Goal: Information Seeking & Learning: Learn about a topic

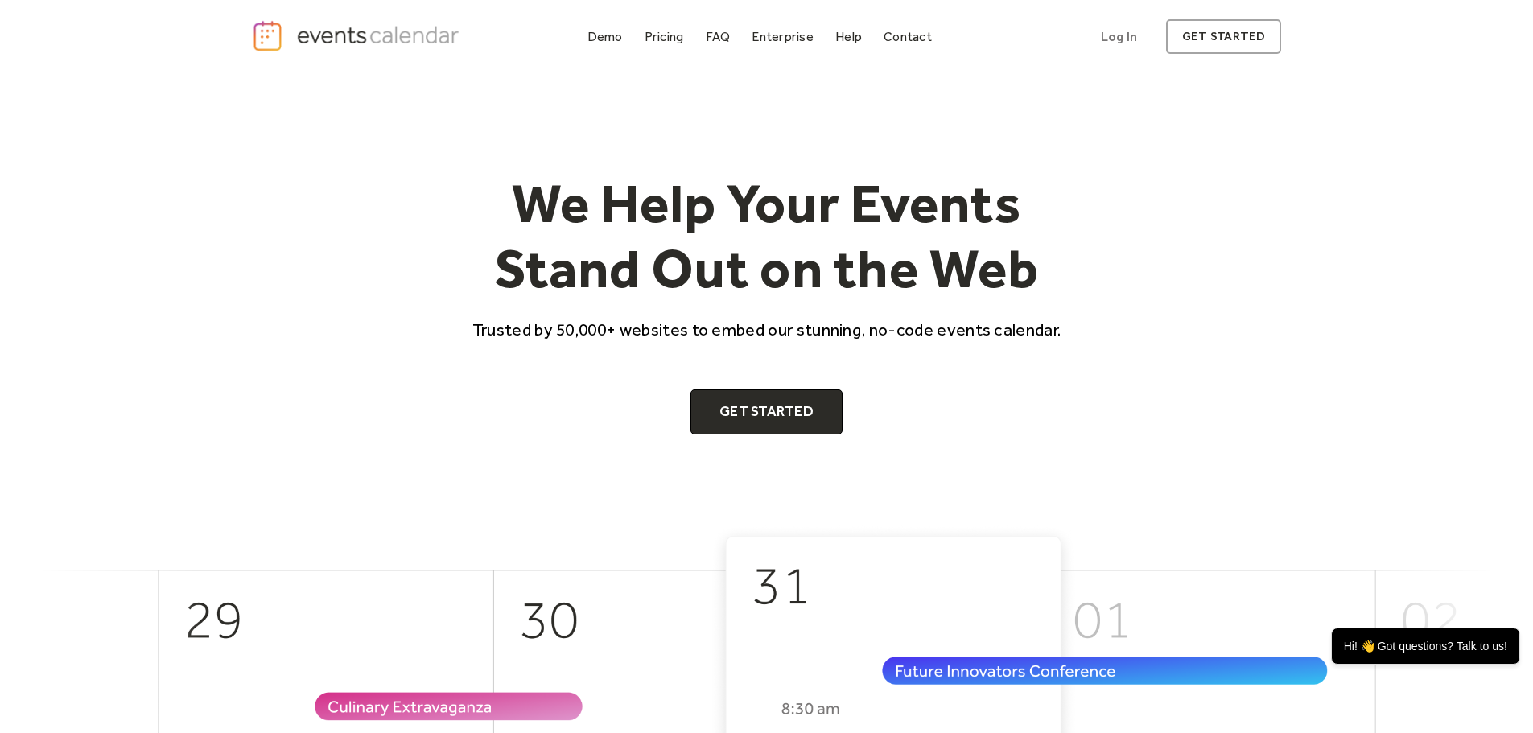
click at [678, 33] on div "Pricing" at bounding box center [663, 36] width 39 height 9
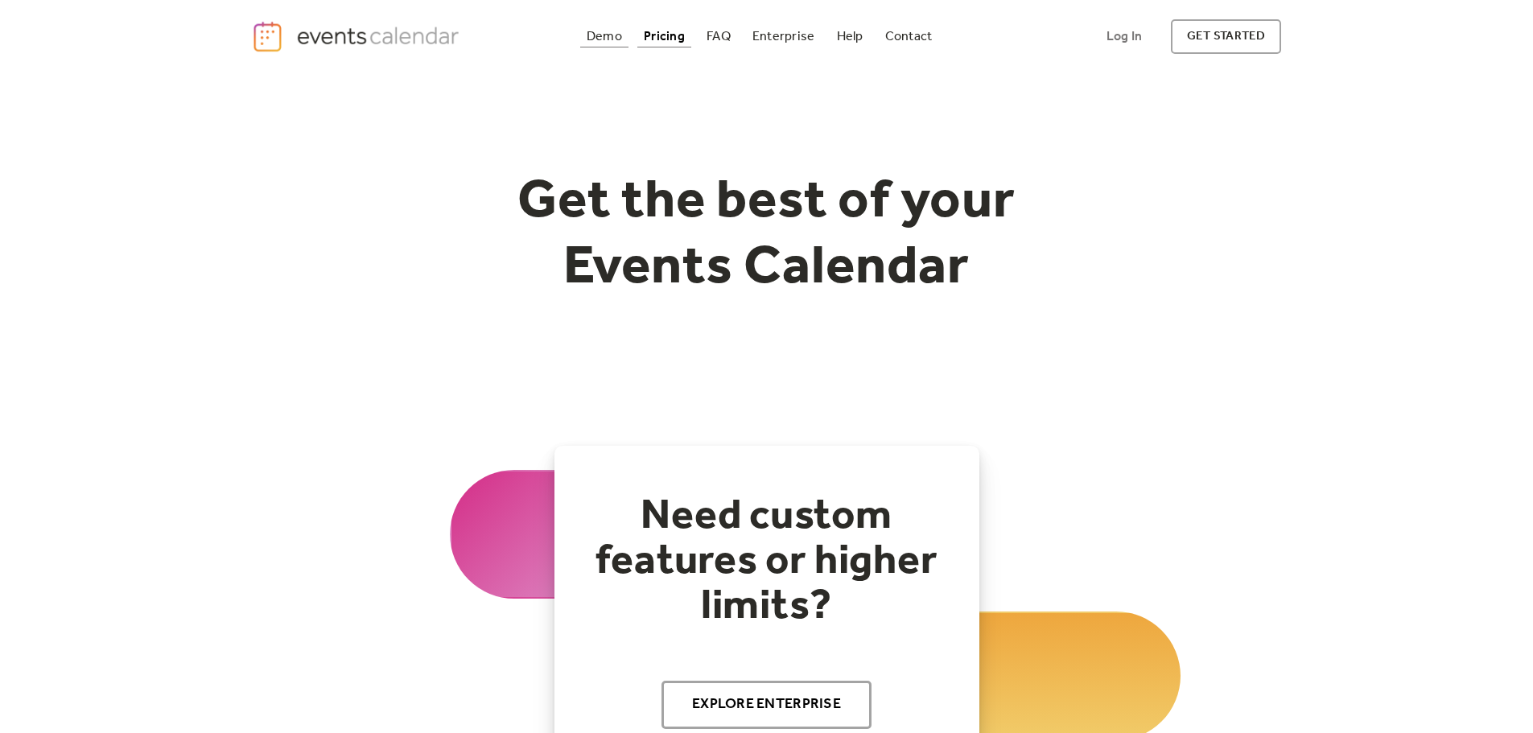
click at [600, 32] on div "Demo" at bounding box center [604, 36] width 35 height 9
